Goal: Submit feedback/report problem: Submit feedback/report problem

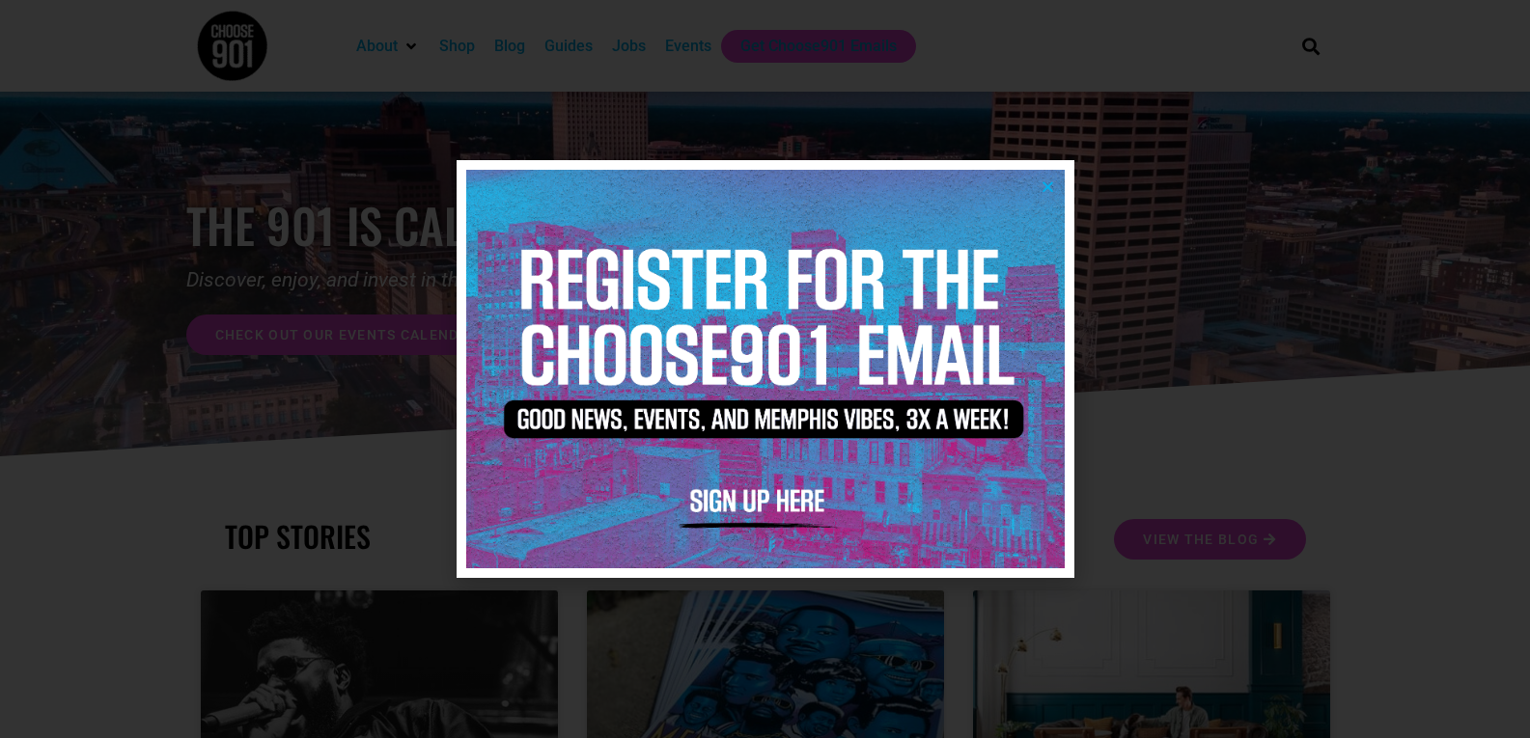
click at [1038, 187] on img at bounding box center [765, 369] width 598 height 399
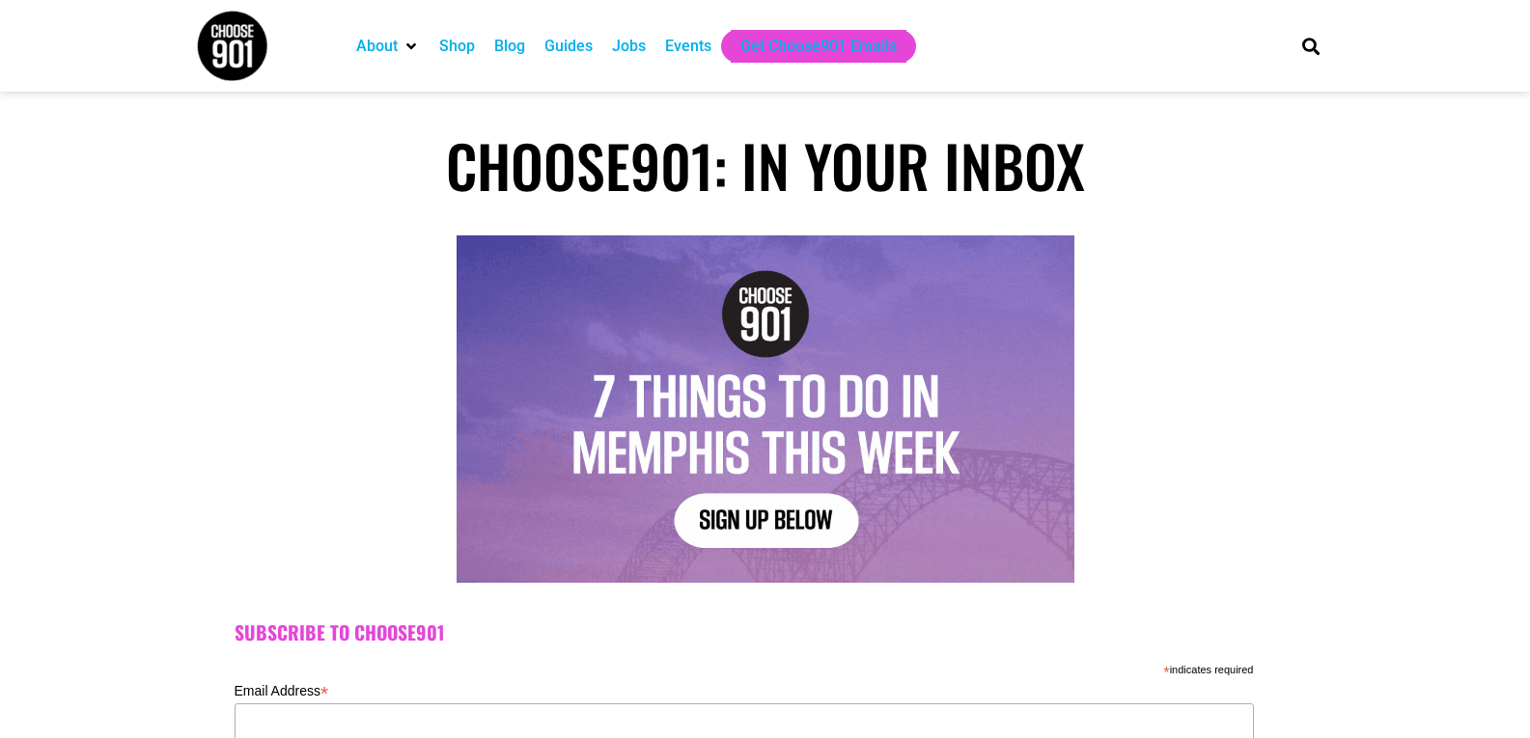
scroll to position [1010, 0]
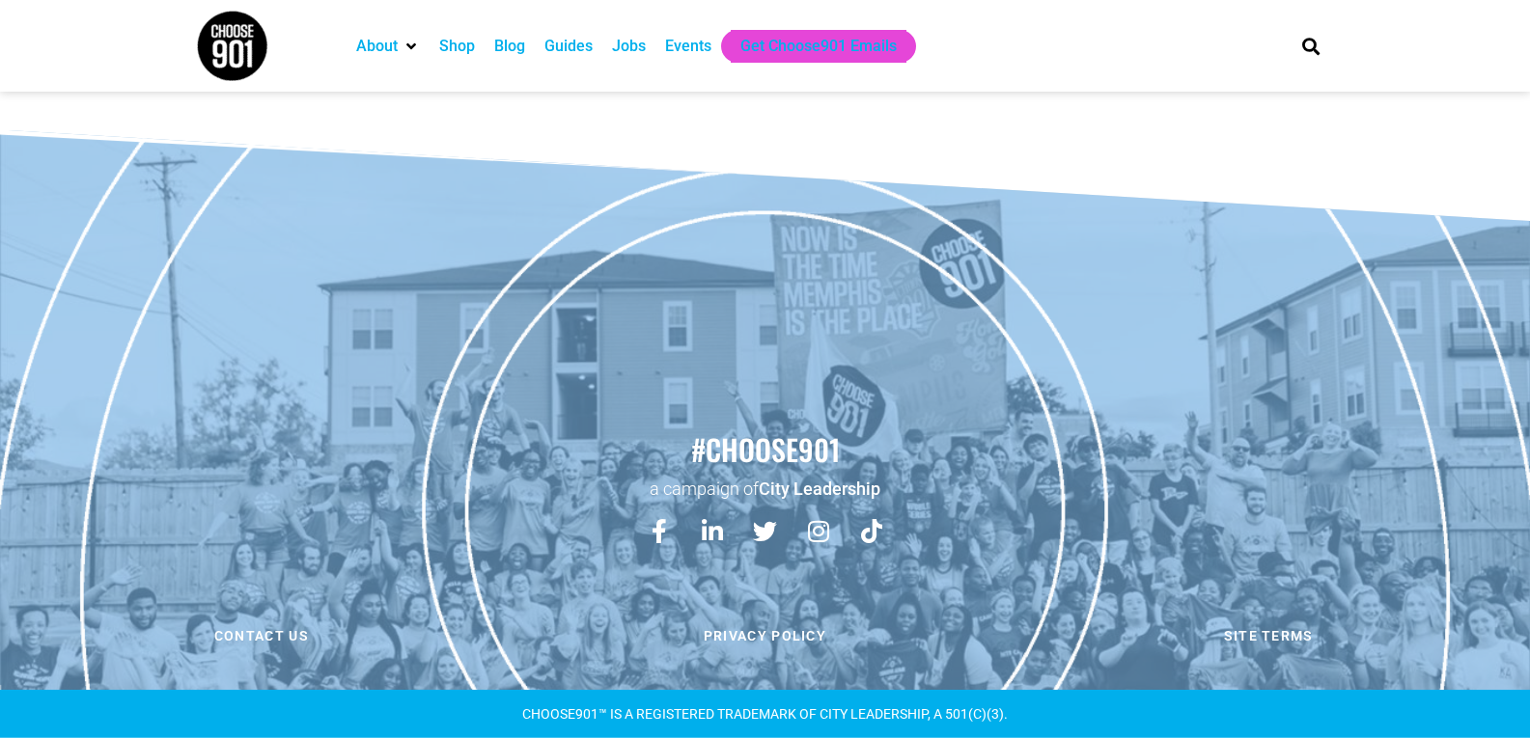
click at [14, 616] on link "Contact us" at bounding box center [261, 636] width 494 height 41
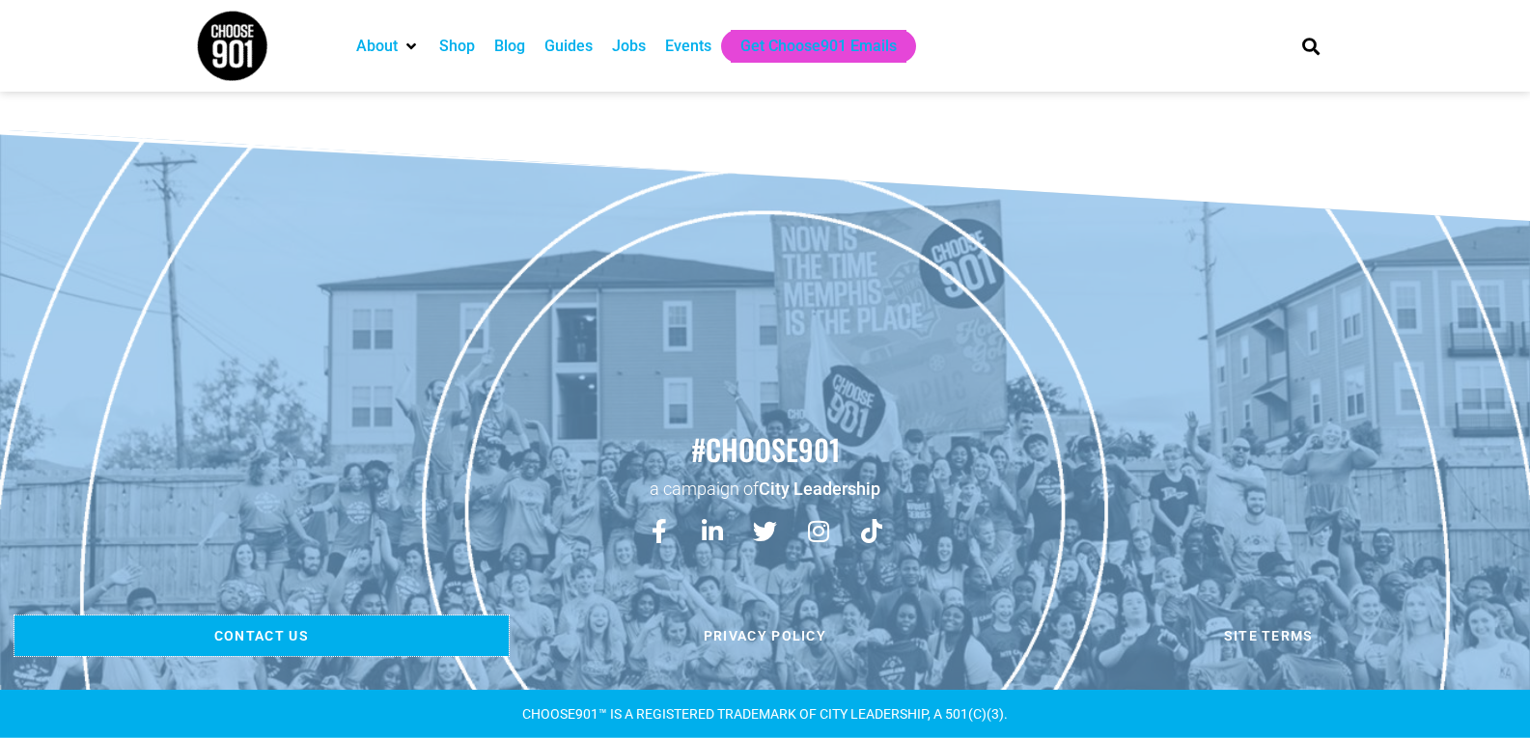
click at [14, 616] on link "Contact us" at bounding box center [261, 636] width 494 height 41
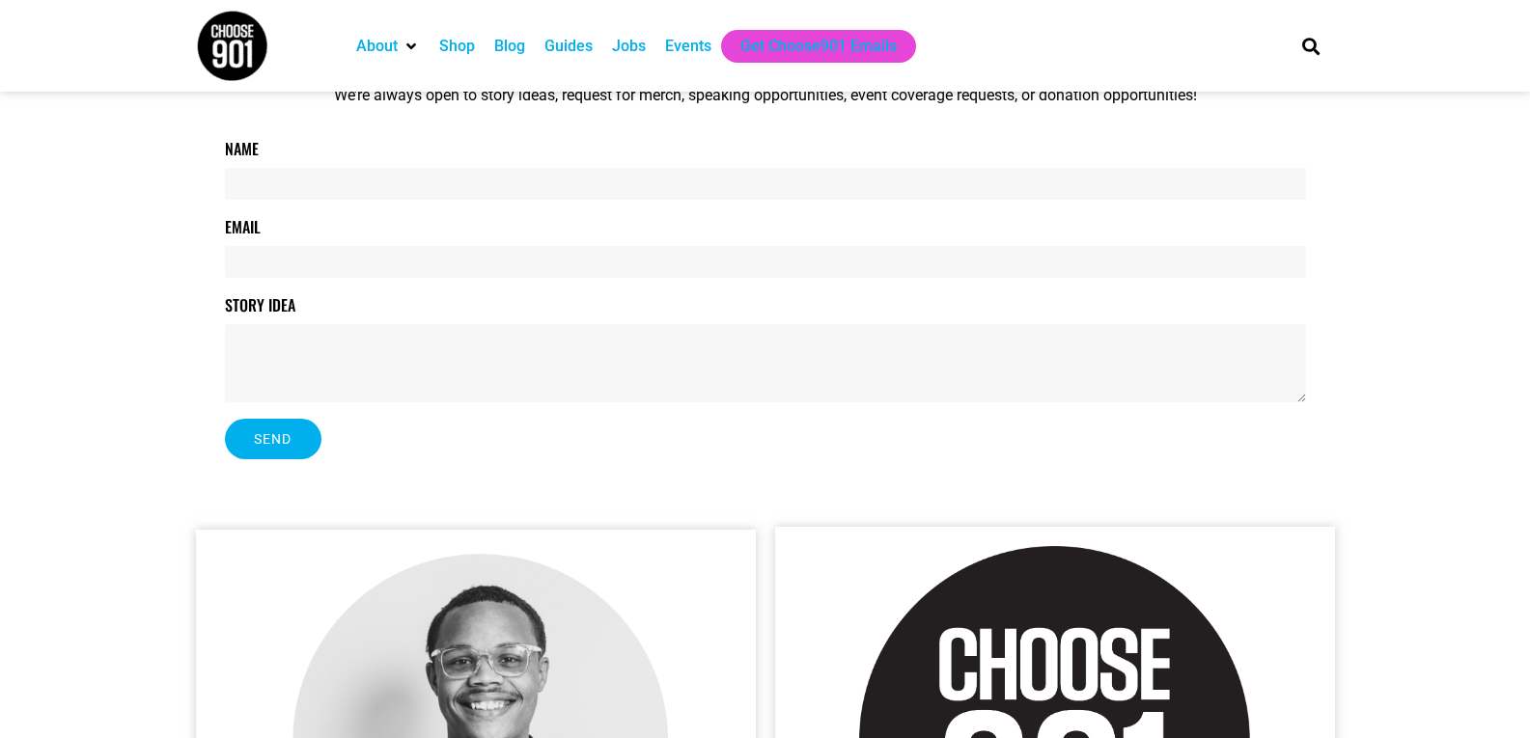
scroll to position [321, 0]
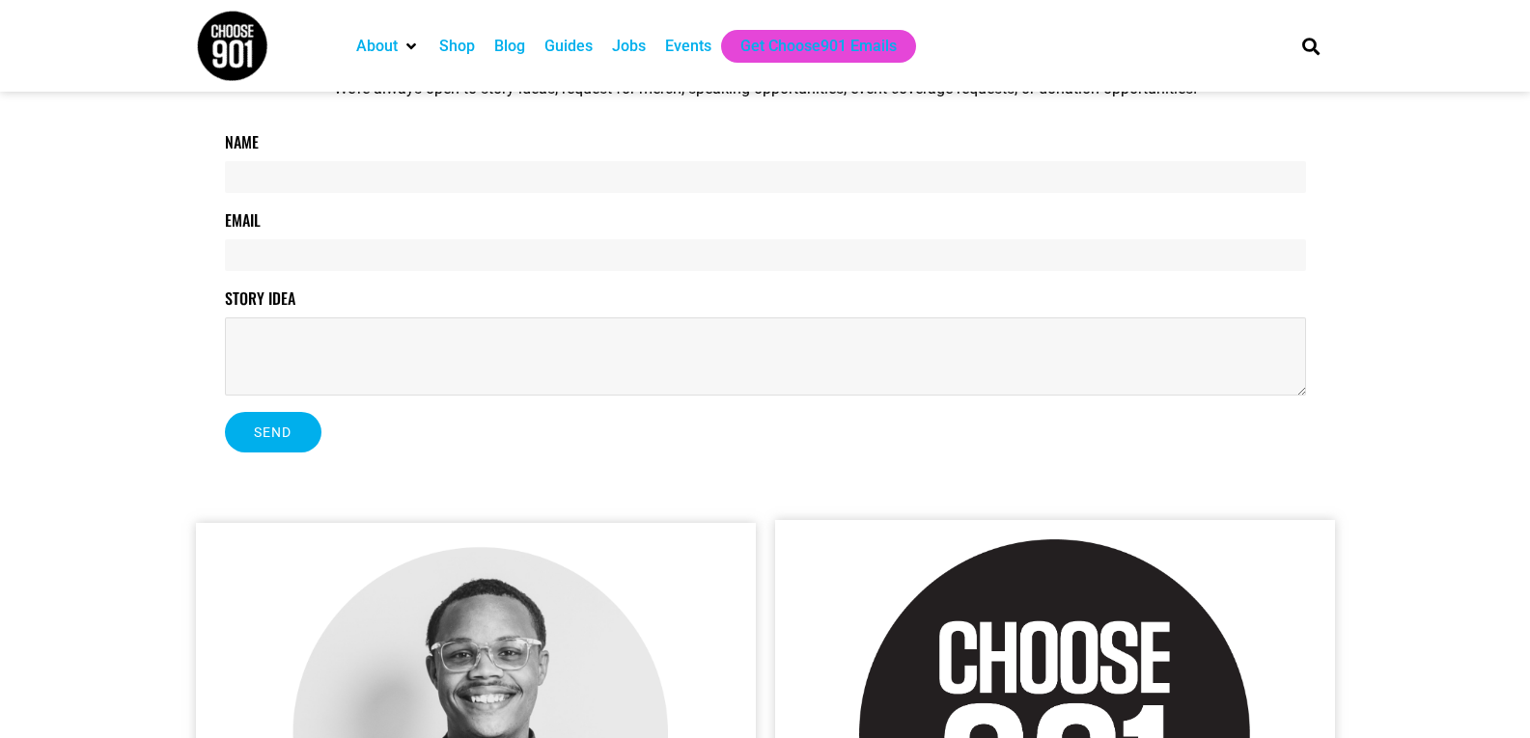
click at [567, 377] on textarea "Story Idea" at bounding box center [765, 357] width 1081 height 78
paste textarea "Beloved website owner, I’m Daniel from Web Design Algorithms, and I’ve been hel…"
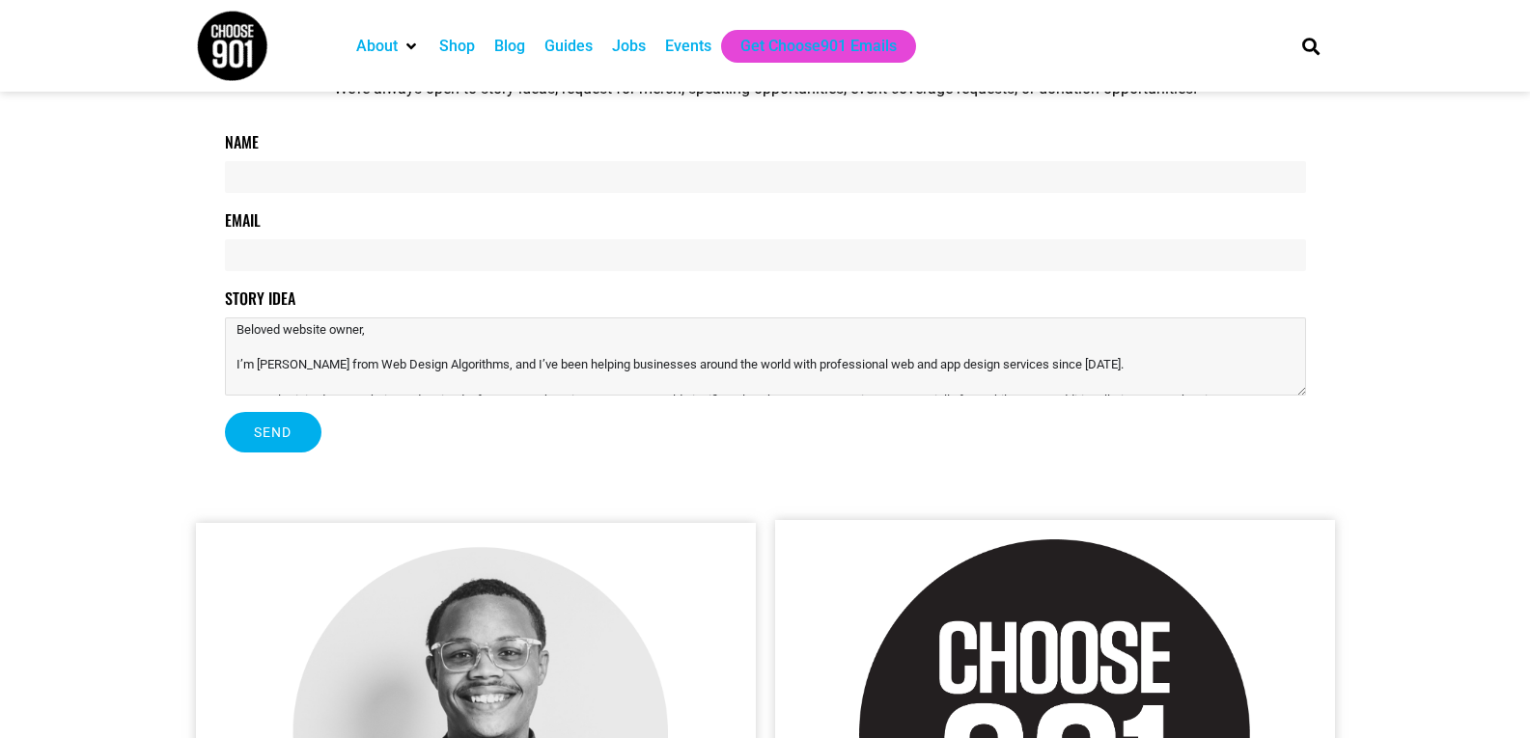
scroll to position [293, 0]
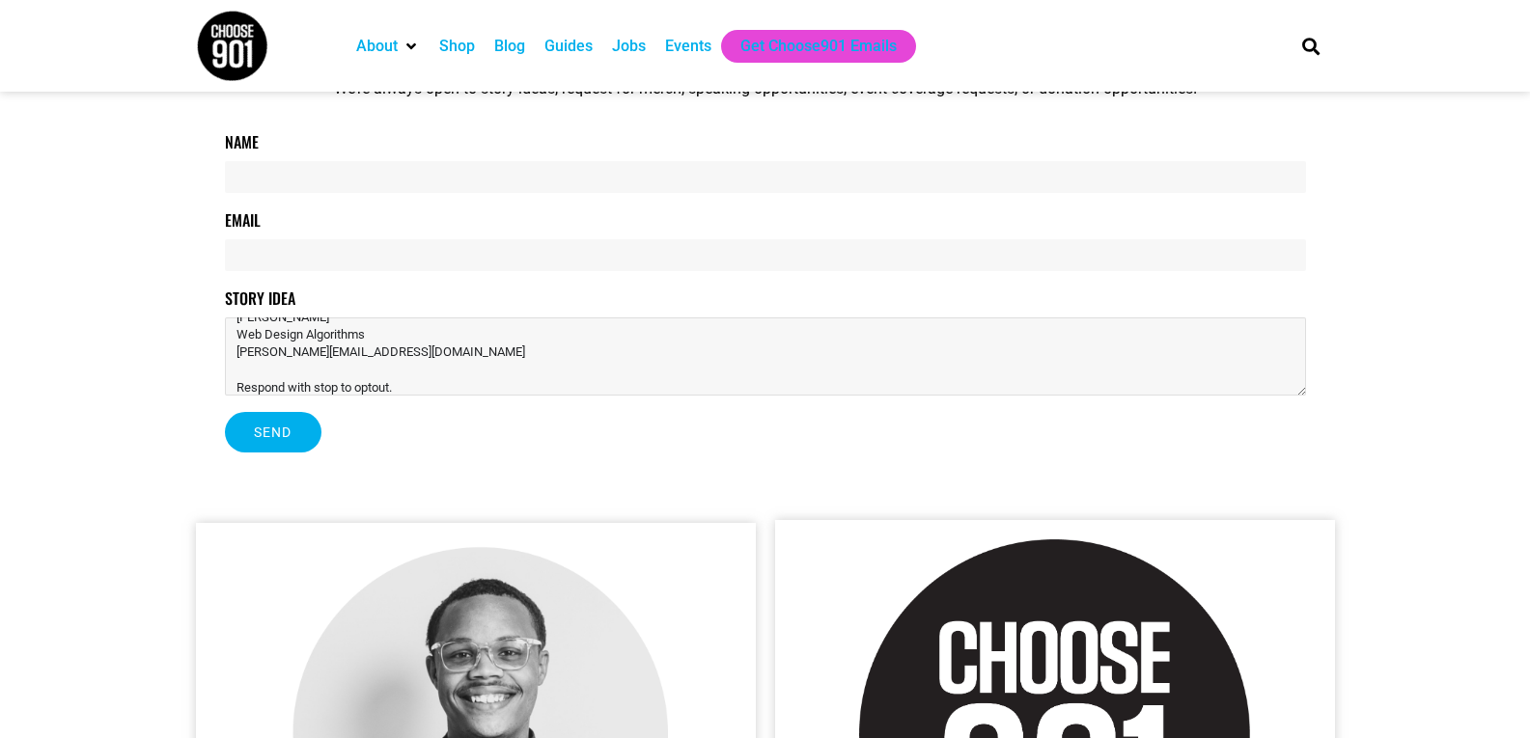
type textarea "Beloved website owner, I’m Daniel from Web Design Algorithms, and I’ve been hel…"
drag, startPoint x: 462, startPoint y: 281, endPoint x: 493, endPoint y: 260, distance: 37.5
click at [463, 280] on div "Name Email Story Idea Send" at bounding box center [765, 299] width 1081 height 338
click at [488, 266] on input "Email" at bounding box center [765, 255] width 1081 height 32
type input "daniel.stanford@webdesignsalgorithms.com"
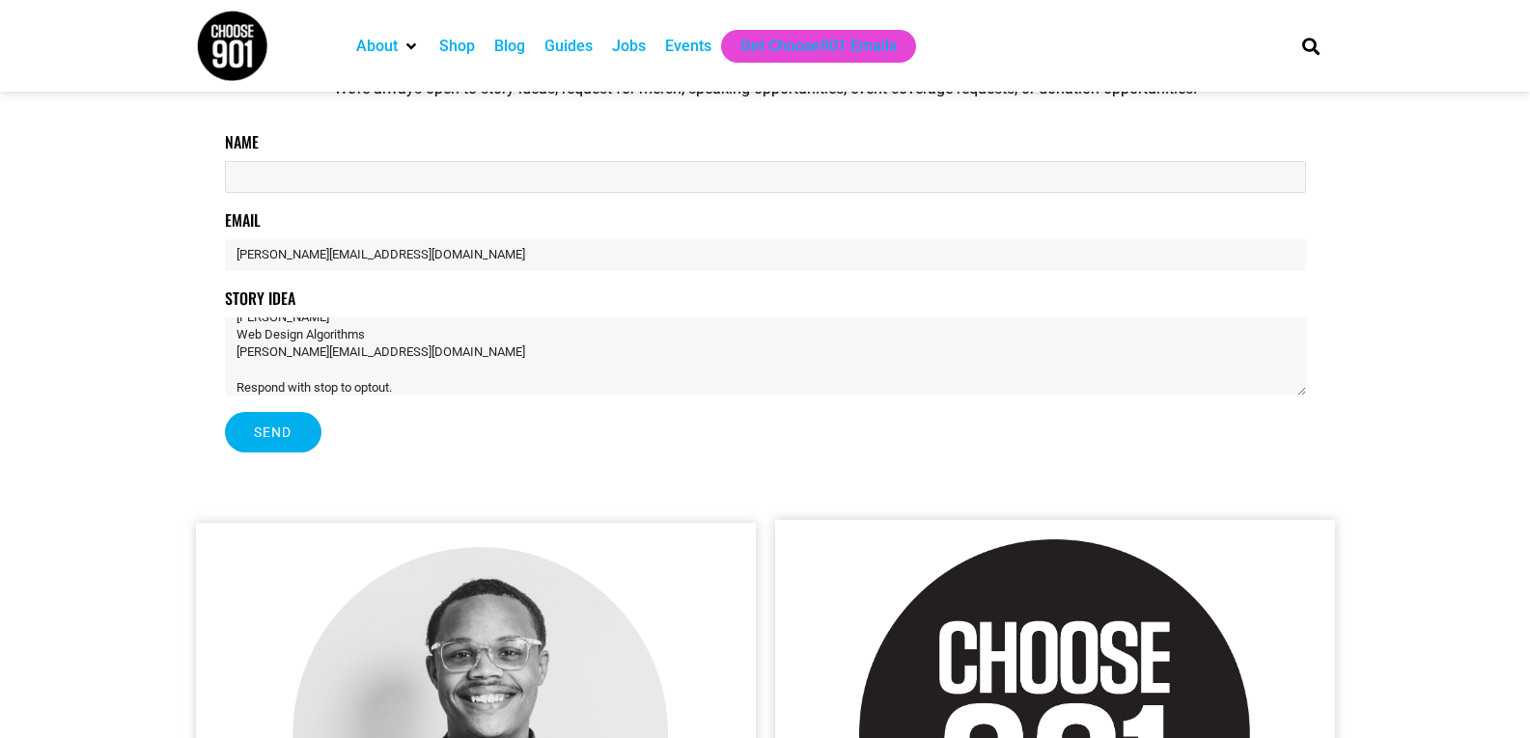
type input "Daniel Stanford"
click at [305, 433] on button "Send" at bounding box center [273, 432] width 97 height 41
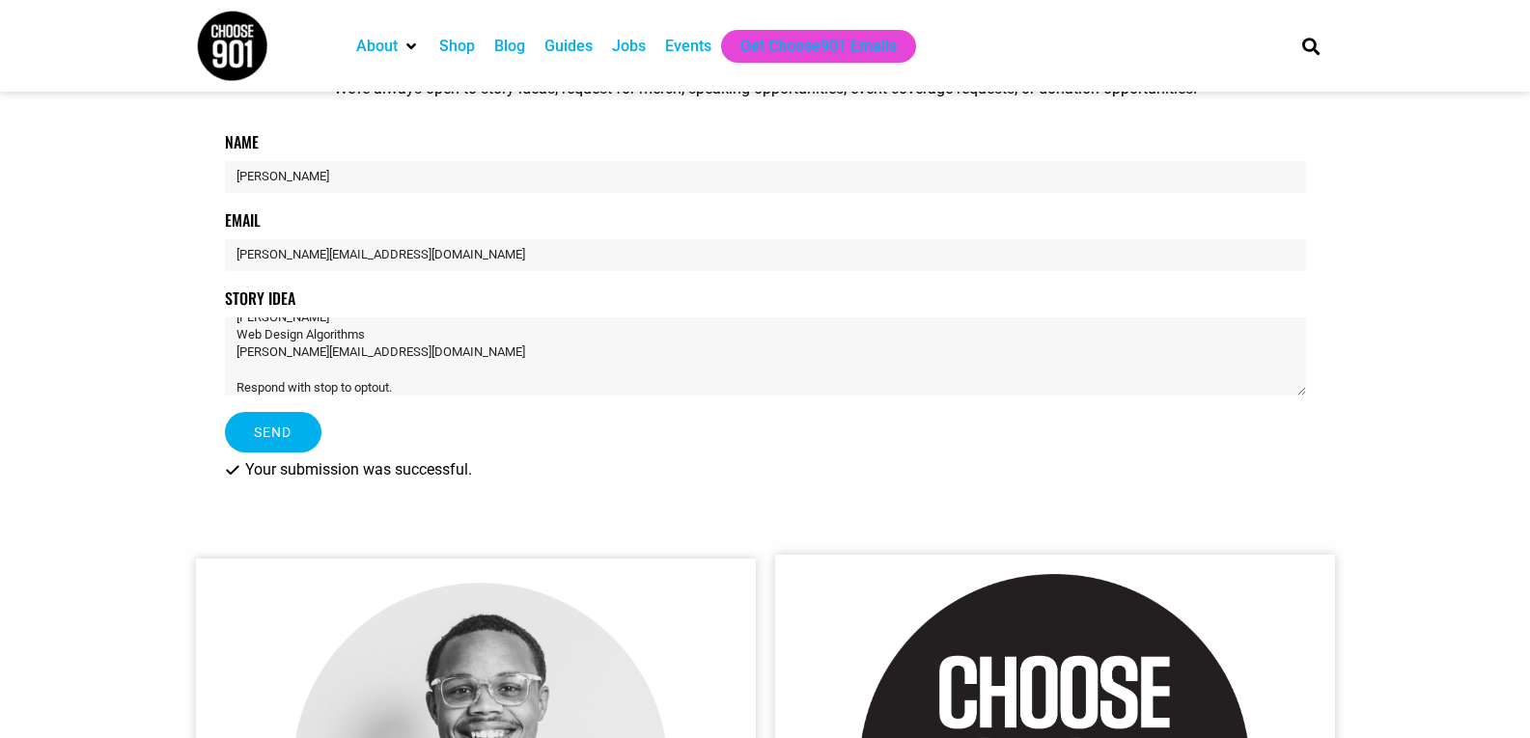
scroll to position [0, 0]
